Goal: Information Seeking & Learning: Learn about a topic

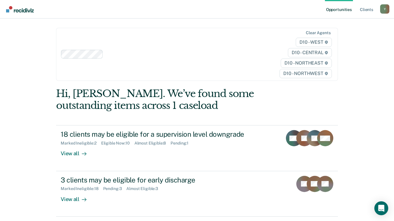
scroll to position [74, 0]
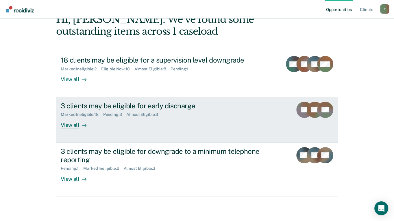
drag, startPoint x: 0, startPoint y: 0, endPoint x: 67, endPoint y: 112, distance: 130.7
click at [67, 117] on div "View all" at bounding box center [77, 122] width 32 height 11
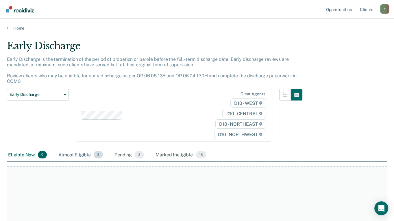
click at [80, 154] on div "Almost Eligible 3" at bounding box center [80, 154] width 47 height 13
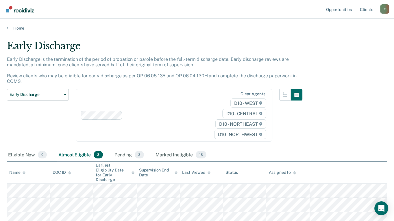
scroll to position [41, 0]
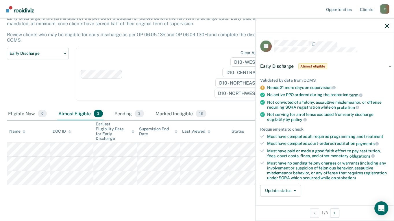
click at [91, 98] on div "Clear agents D10 - WEST D10 - CENTRAL D10 - NORTHEAST D10 - NORTHWEST" at bounding box center [174, 74] width 197 height 53
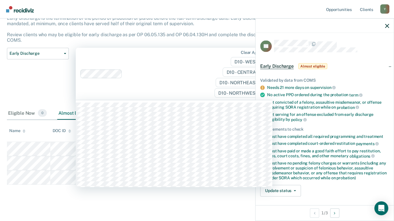
scroll to position [41, 0]
click at [50, 76] on div "Early Discharge Classification Review Early Discharge Minimum Telephone Reporti…" at bounding box center [38, 77] width 62 height 59
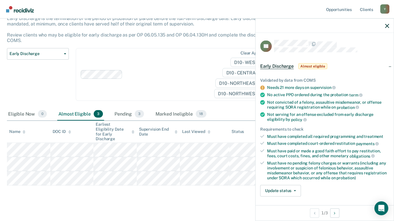
click at [49, 76] on div "Early Discharge Classification Review Early Discharge Minimum Telephone Reporti…" at bounding box center [38, 78] width 62 height 60
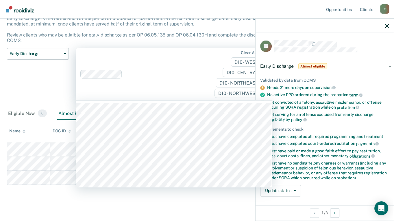
click at [148, 74] on div at bounding box center [168, 74] width 86 height 7
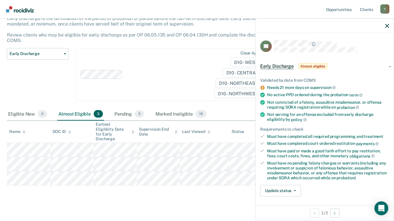
click at [47, 68] on div "Early Discharge Classification Review Early Discharge Minimum Telephone Reporti…" at bounding box center [38, 78] width 62 height 60
click at [387, 25] on icon "button" at bounding box center [387, 26] width 4 height 4
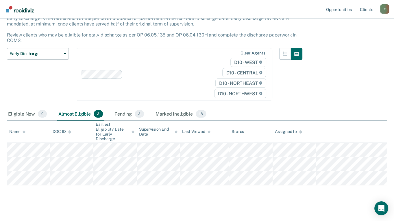
scroll to position [0, 0]
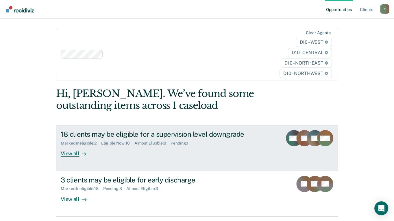
click at [73, 145] on div "View all" at bounding box center [77, 150] width 32 height 11
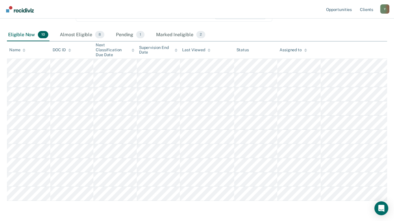
scroll to position [146, 0]
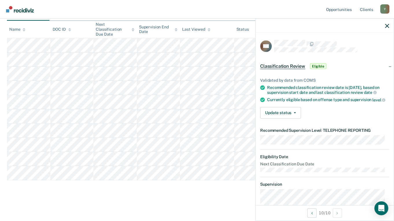
click at [188, 195] on div "Classification Review This alert helps staff identify clients due or overdue fo…" at bounding box center [197, 45] width 380 height 303
